Goal: Information Seeking & Learning: Learn about a topic

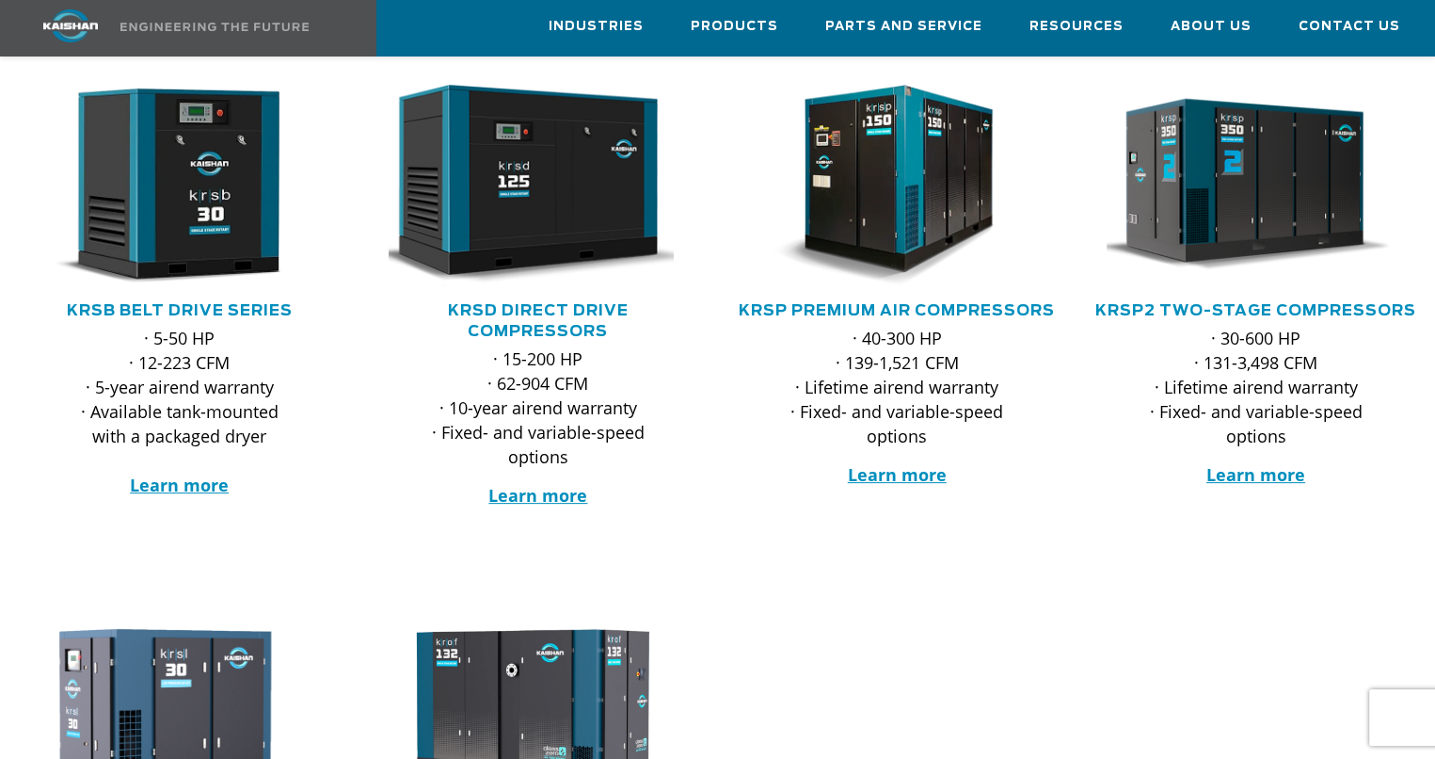
scroll to position [377, 0]
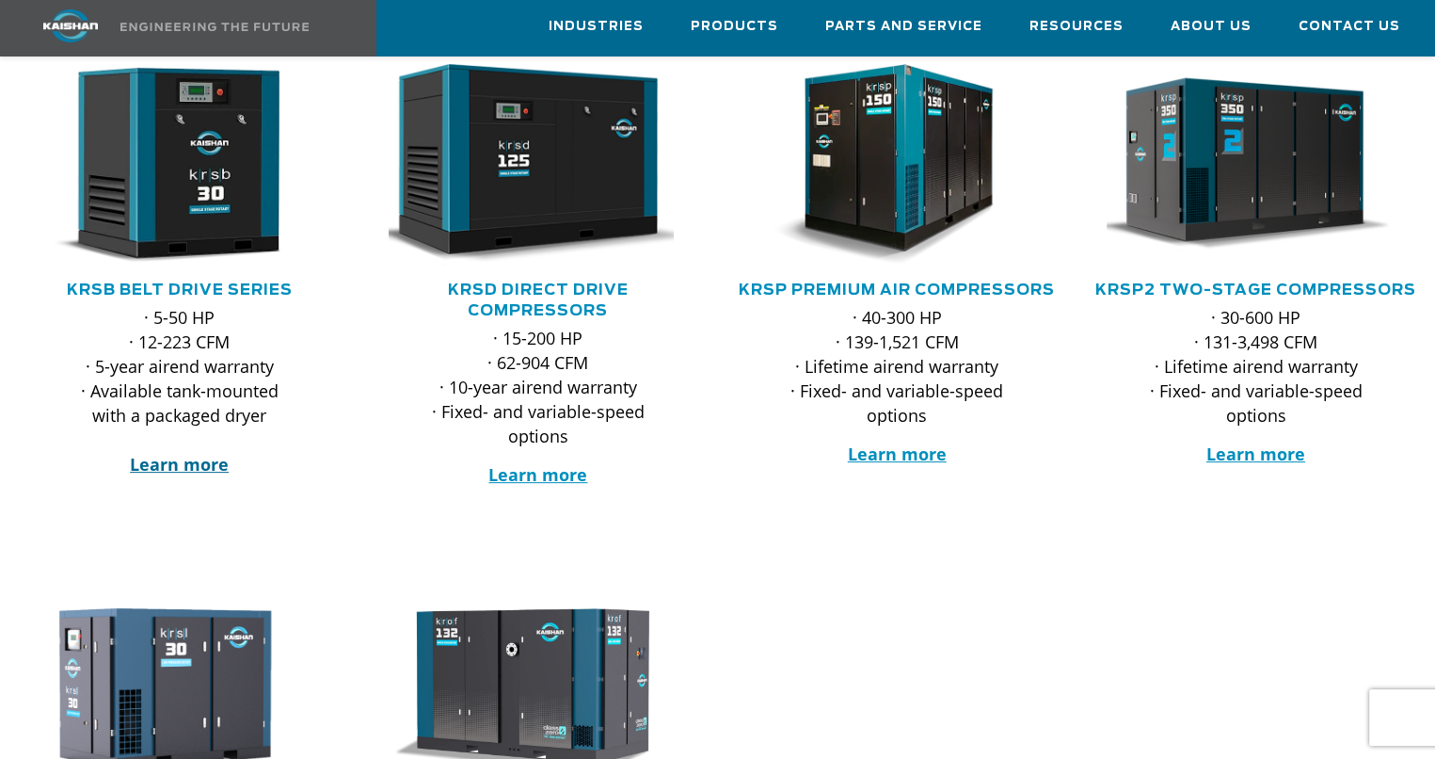
click at [185, 453] on strong "Learn more" at bounding box center [179, 464] width 99 height 23
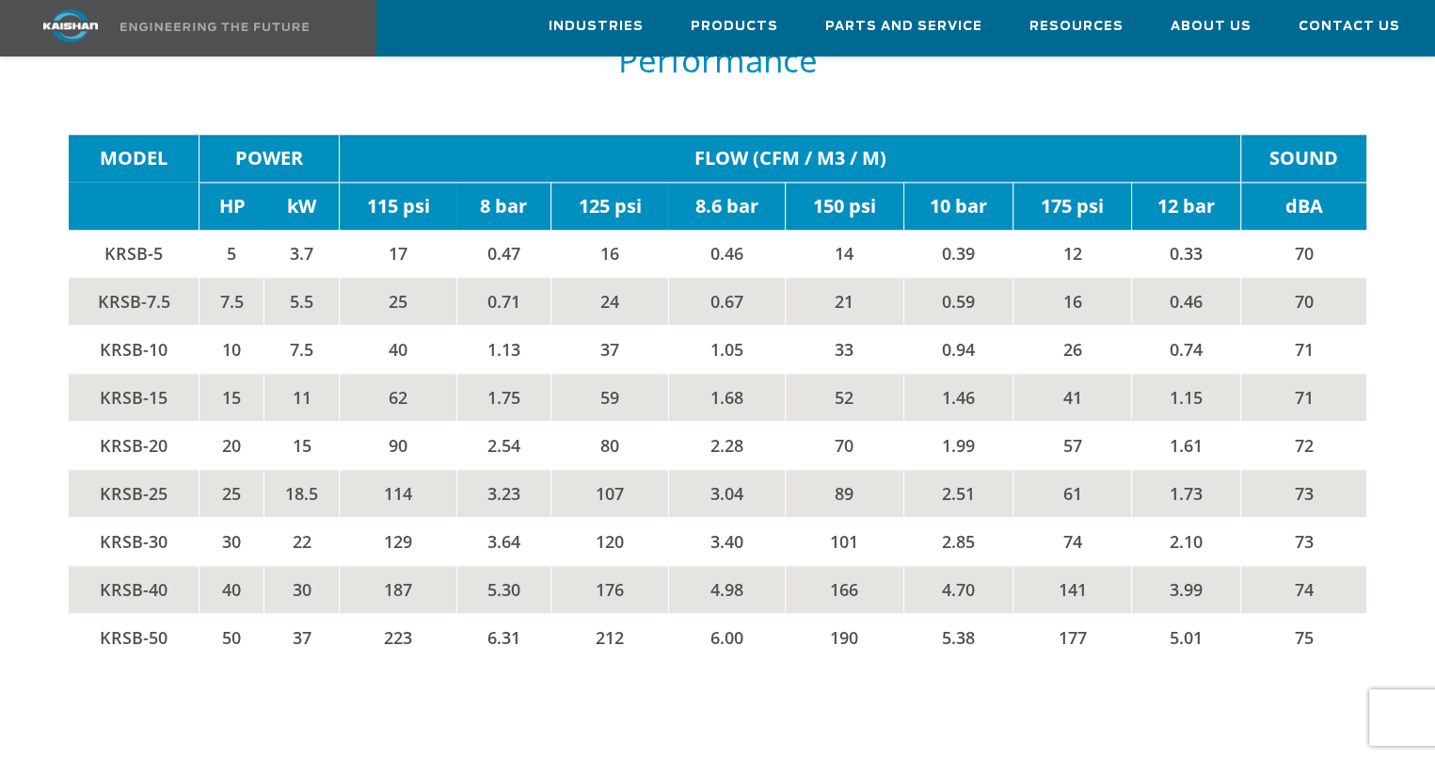
scroll to position [2918, 0]
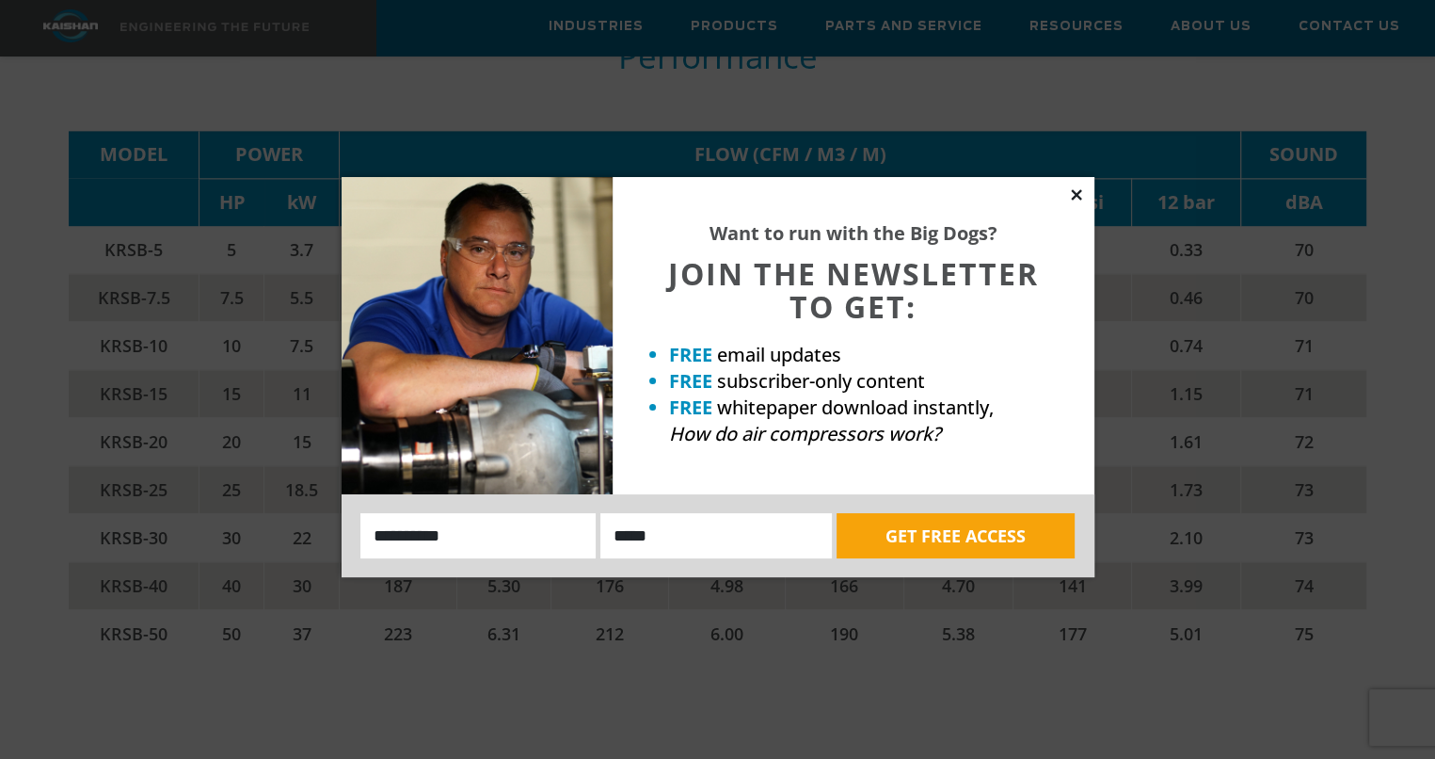
click at [1077, 197] on icon at bounding box center [1076, 194] width 17 height 17
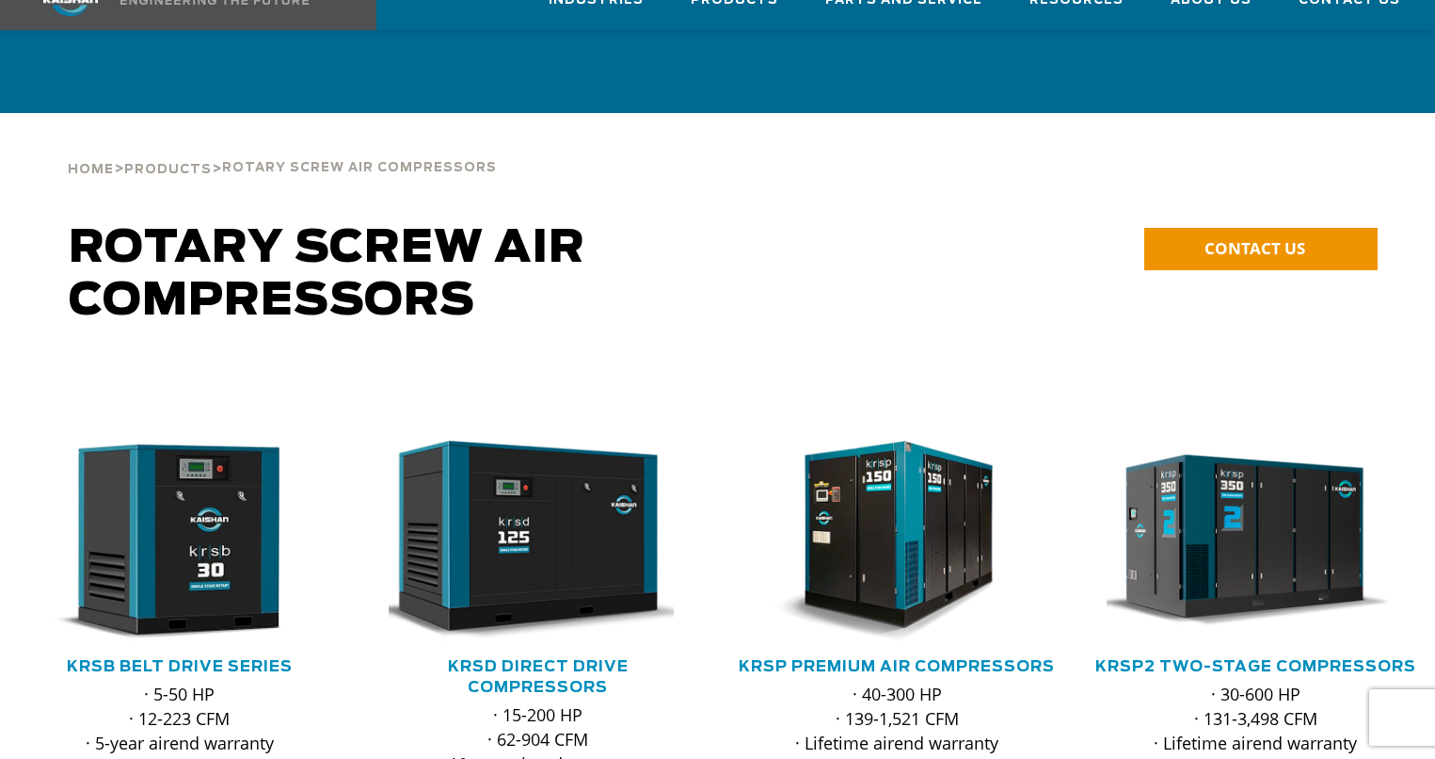
scroll to position [377, 0]
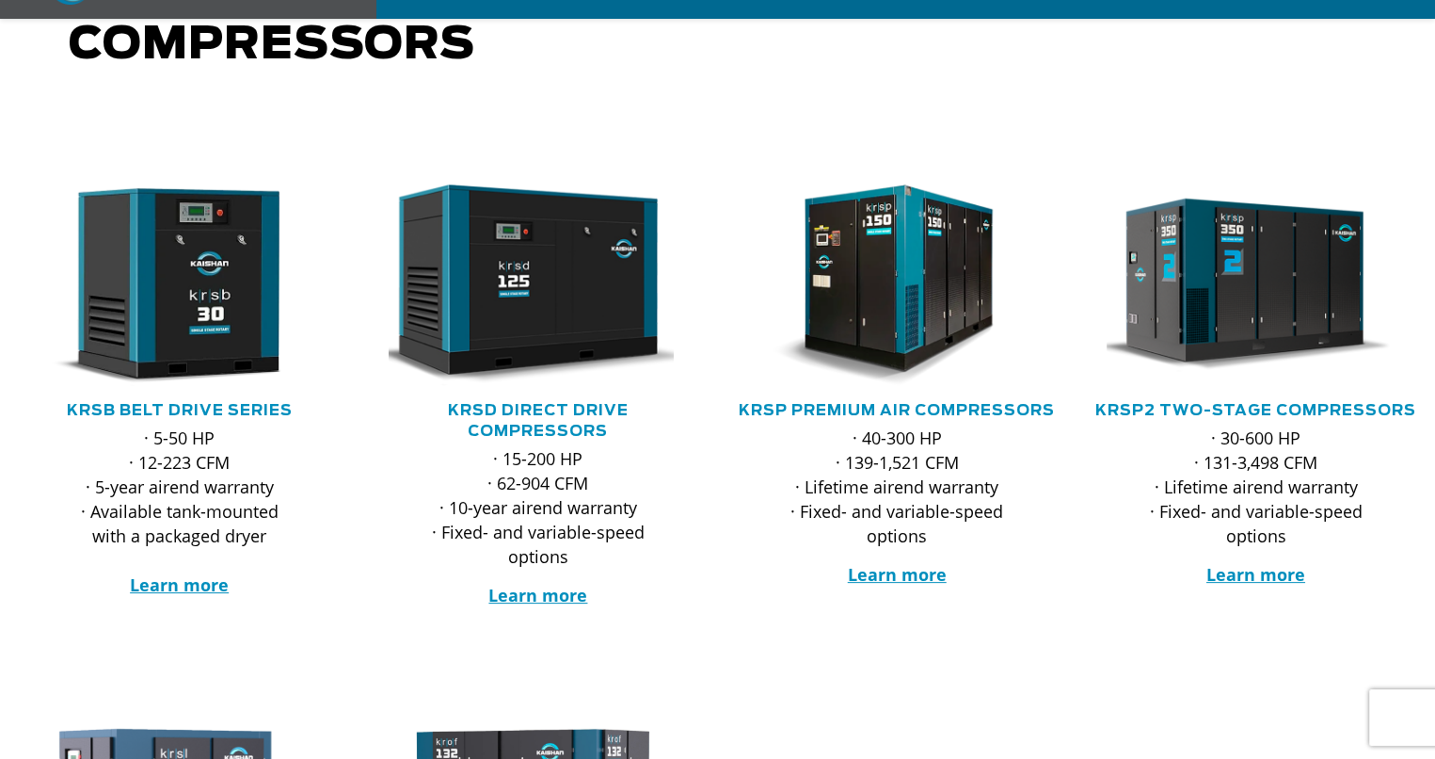
scroll to position [282, 0]
